Goal: Task Accomplishment & Management: Manage account settings

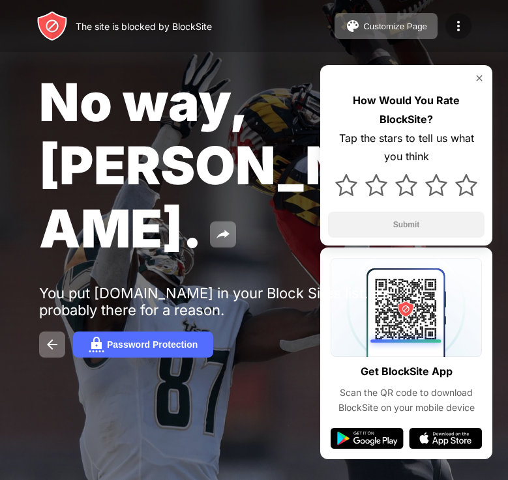
click at [451, 36] on div at bounding box center [458, 26] width 26 height 26
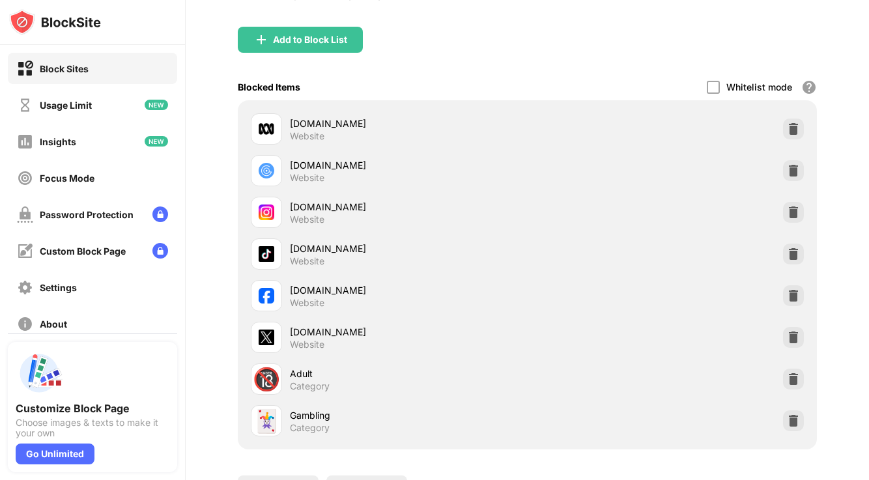
scroll to position [160, 0]
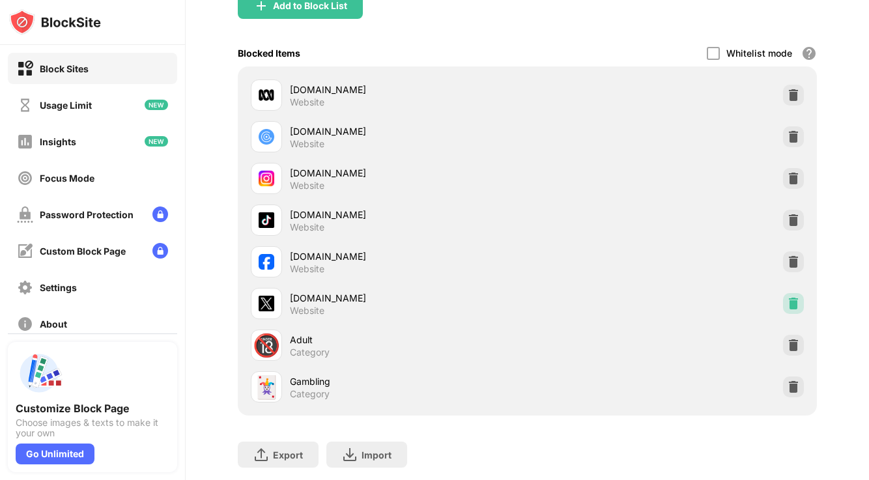
click at [799, 304] on img at bounding box center [793, 303] width 13 height 13
